Goal: Task Accomplishment & Management: Use online tool/utility

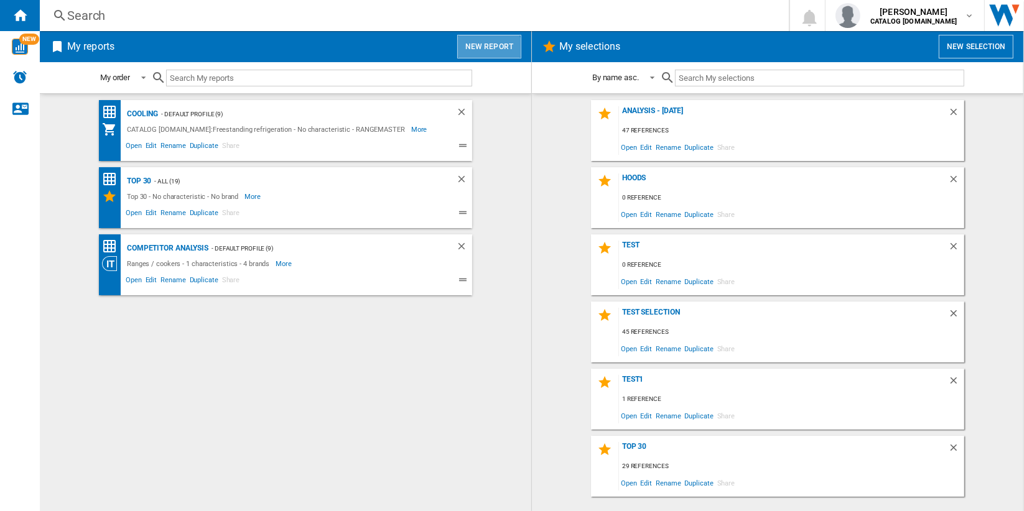
click at [489, 50] on button "New report" at bounding box center [489, 47] width 64 height 24
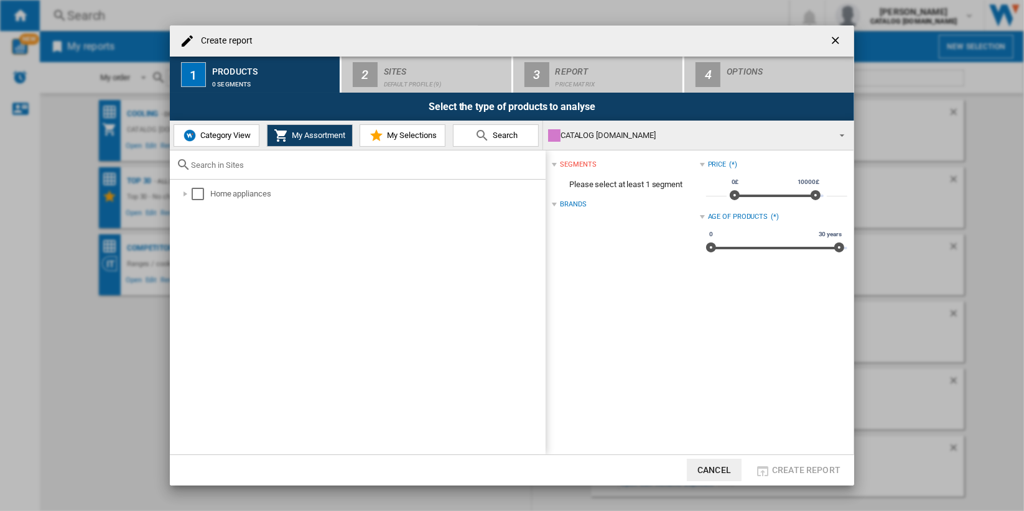
click at [240, 138] on span "Category View" at bounding box center [223, 135] width 53 height 9
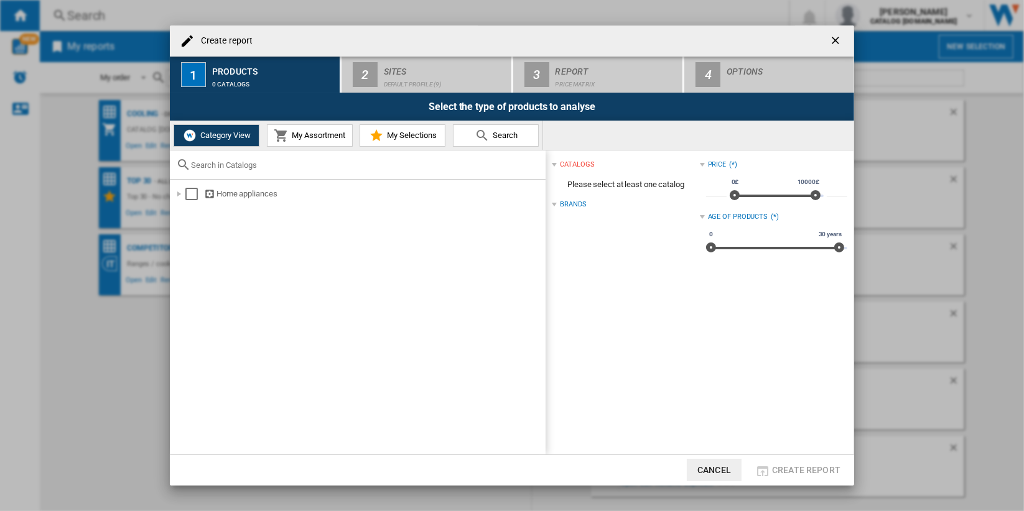
click at [310, 137] on span "My Assortment" at bounding box center [317, 135] width 57 height 9
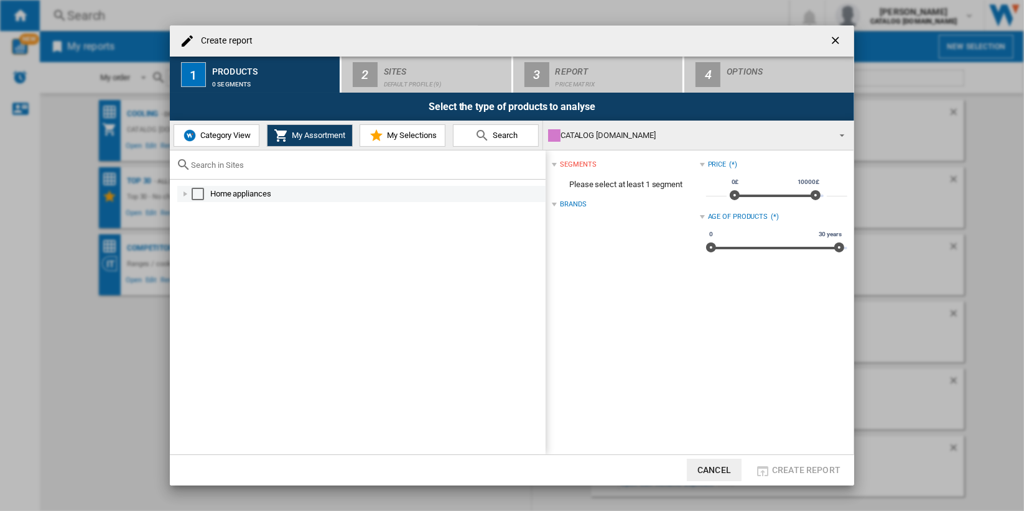
click at [197, 190] on div "Select" at bounding box center [198, 194] width 12 height 12
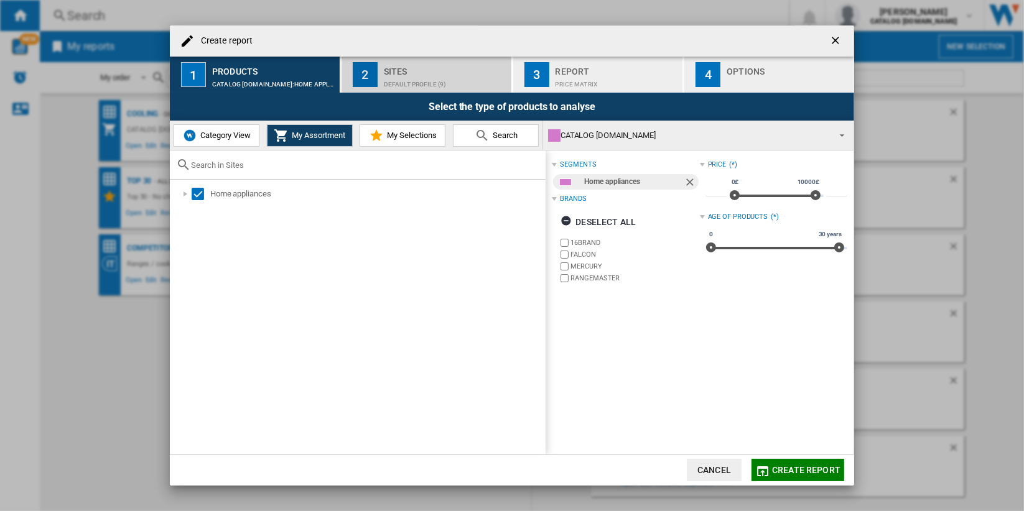
click at [435, 84] on div "Default profile (9)" at bounding box center [445, 81] width 123 height 13
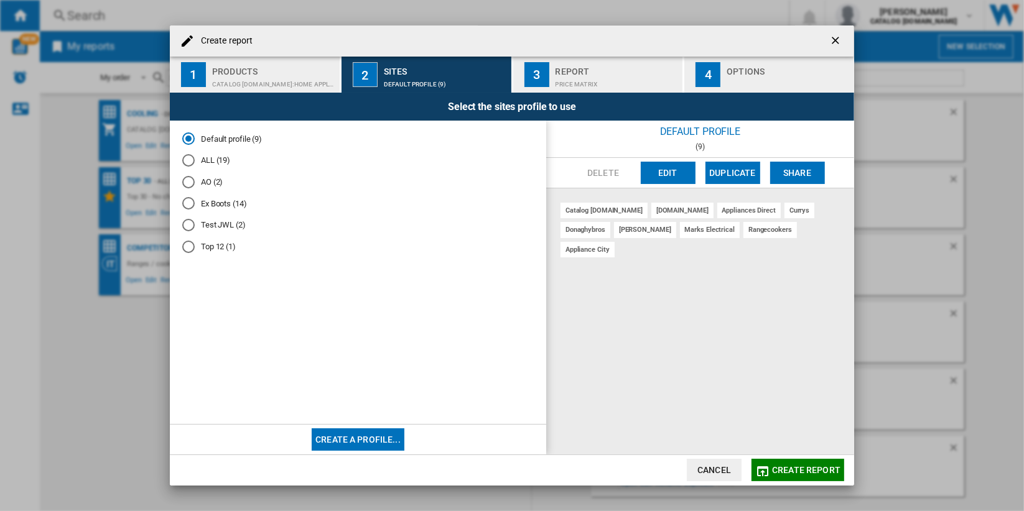
click at [210, 159] on md-radio-button "ALL (19)" at bounding box center [357, 161] width 351 height 12
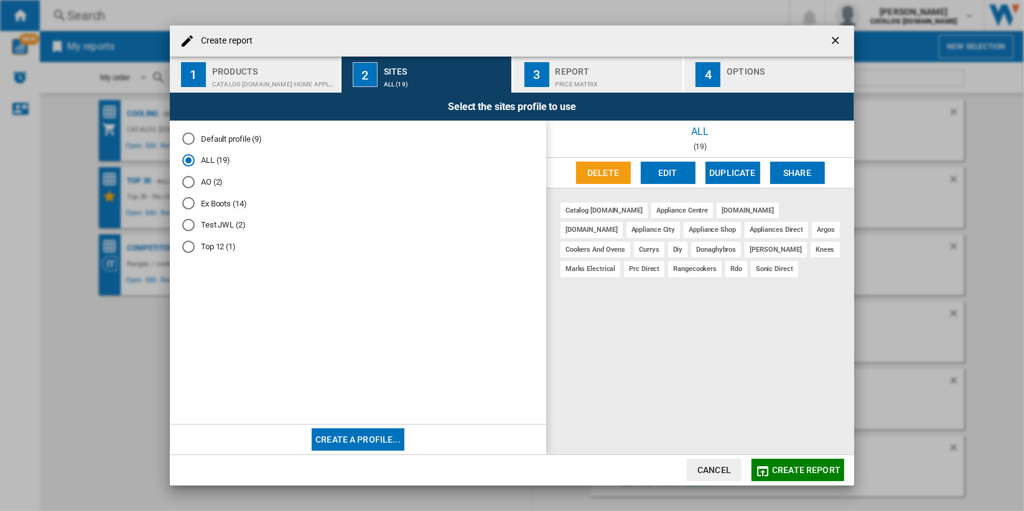
click at [656, 174] on button "Edit" at bounding box center [668, 173] width 55 height 22
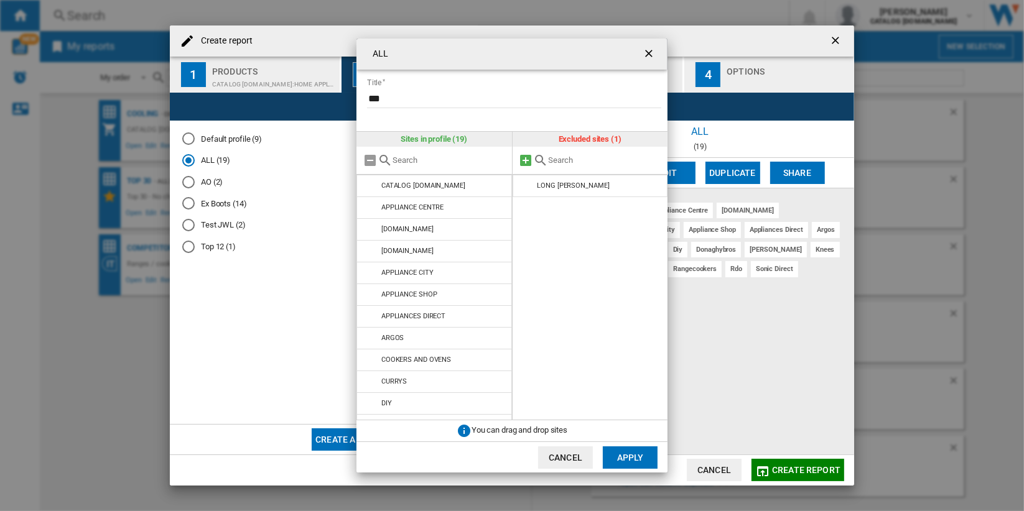
click at [527, 159] on md-icon at bounding box center [526, 160] width 15 height 15
click at [633, 457] on button "Apply" at bounding box center [630, 458] width 55 height 22
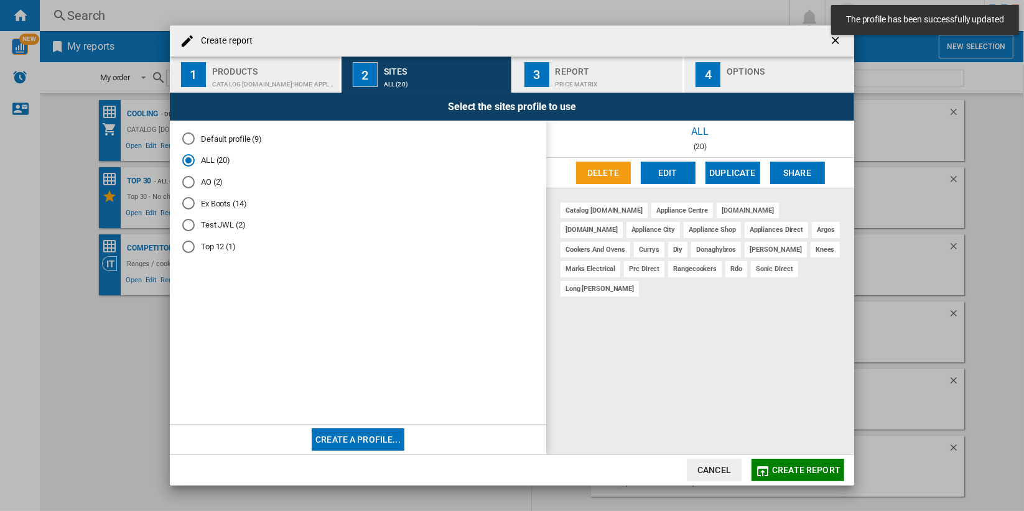
click at [805, 469] on span "Create report" at bounding box center [806, 470] width 68 height 10
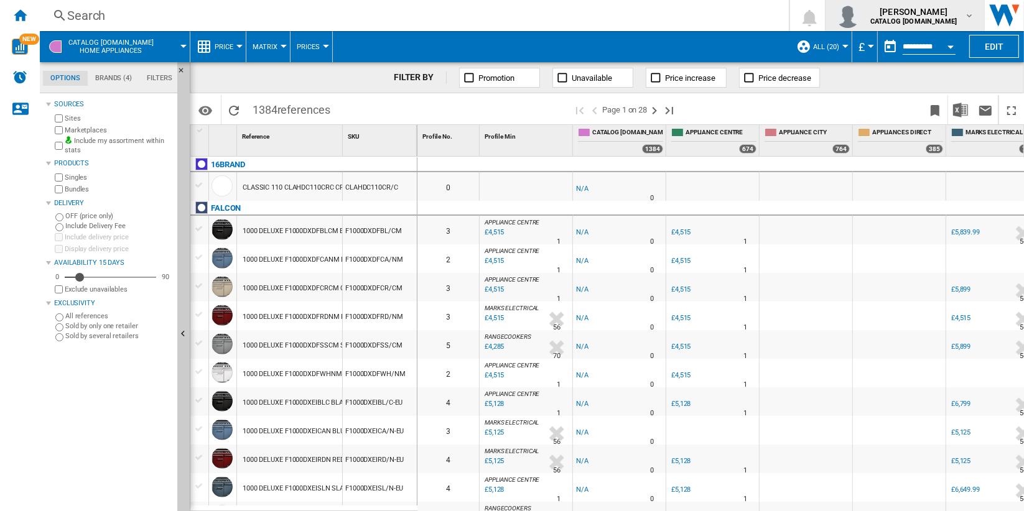
click at [956, 17] on b "CATALOG [DOMAIN_NAME]" at bounding box center [913, 21] width 86 height 8
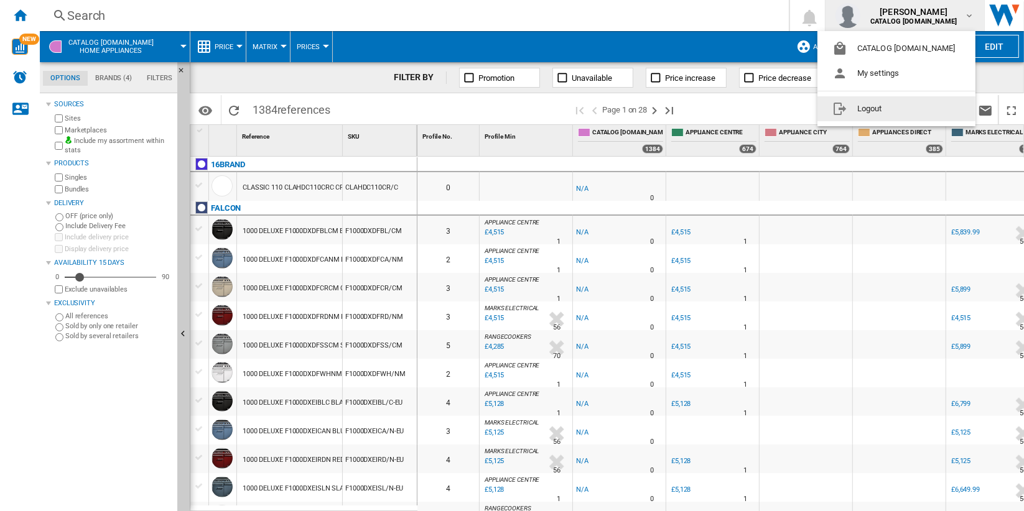
click at [923, 112] on button "Logout" at bounding box center [896, 108] width 158 height 25
